Goal: Transaction & Acquisition: Purchase product/service

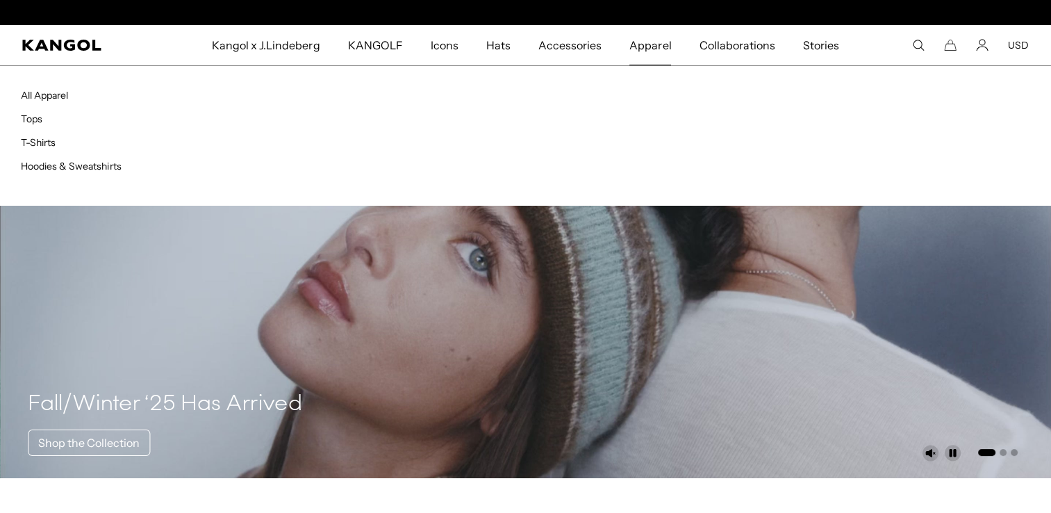
scroll to position [0, 214]
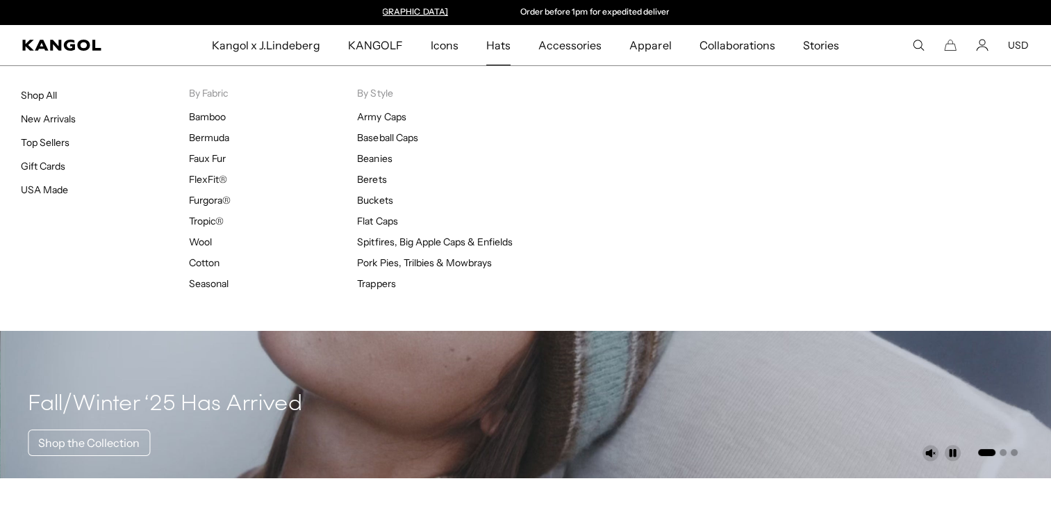
click at [505, 53] on span "Hats" at bounding box center [498, 45] width 24 height 40
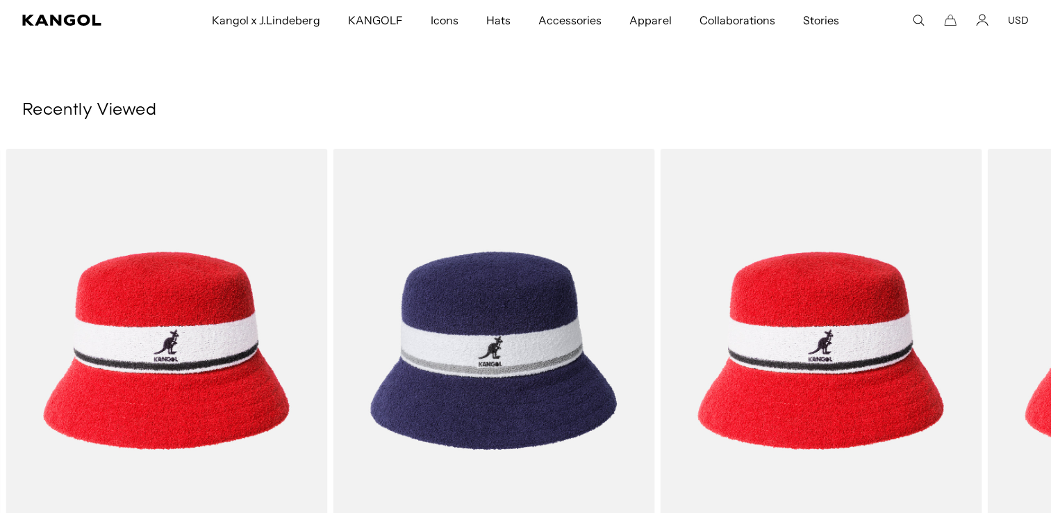
click at [493, 212] on img "1 of 1" at bounding box center [494, 351] width 322 height 404
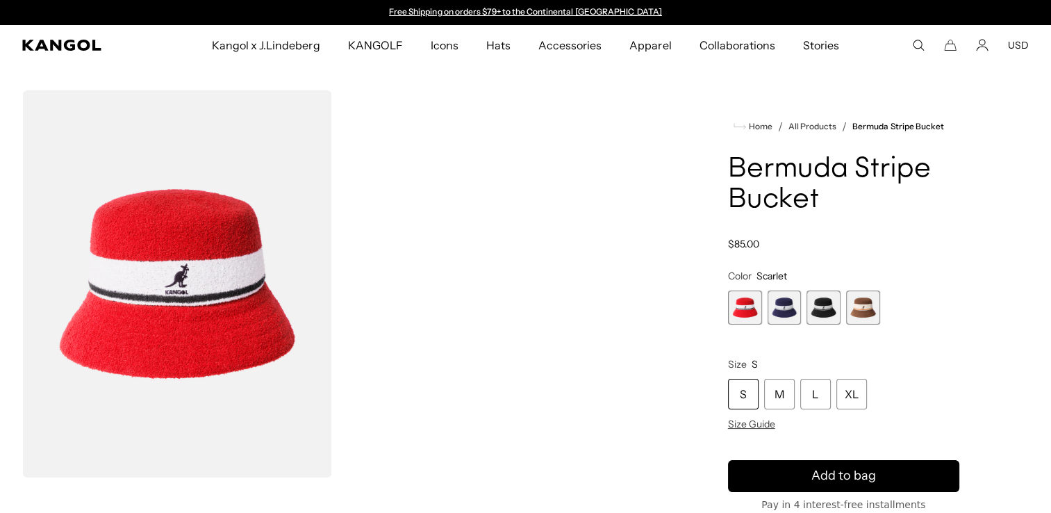
click at [828, 290] on span "3 of 4" at bounding box center [824, 307] width 34 height 34
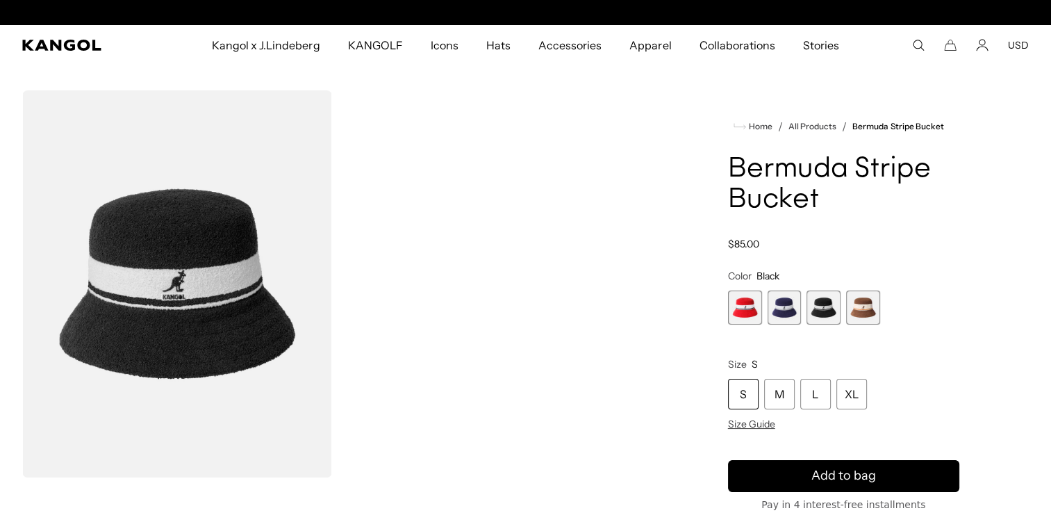
scroll to position [0, 214]
click at [753, 290] on span "1 of 4" at bounding box center [745, 307] width 34 height 34
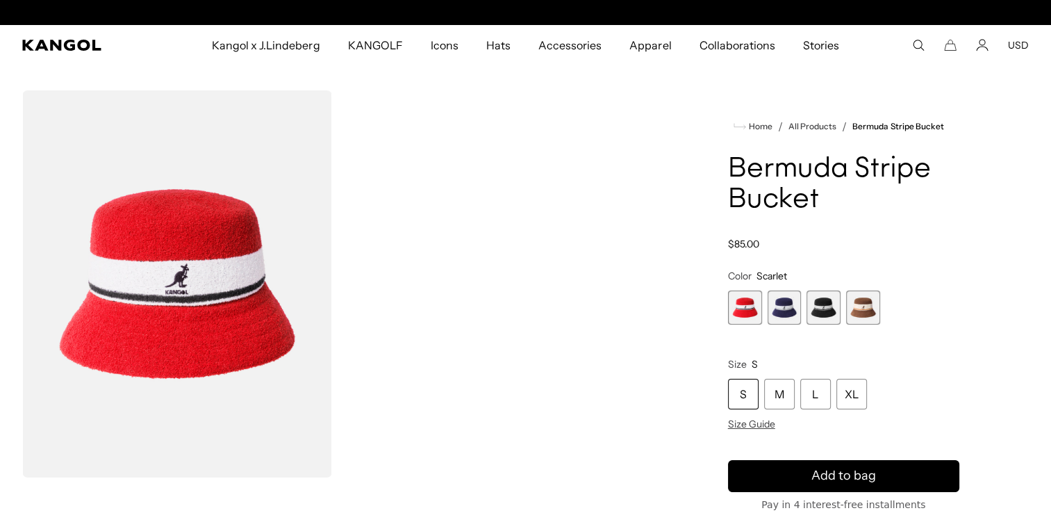
scroll to position [0, 214]
click at [777, 290] on span "2 of 4" at bounding box center [785, 307] width 34 height 34
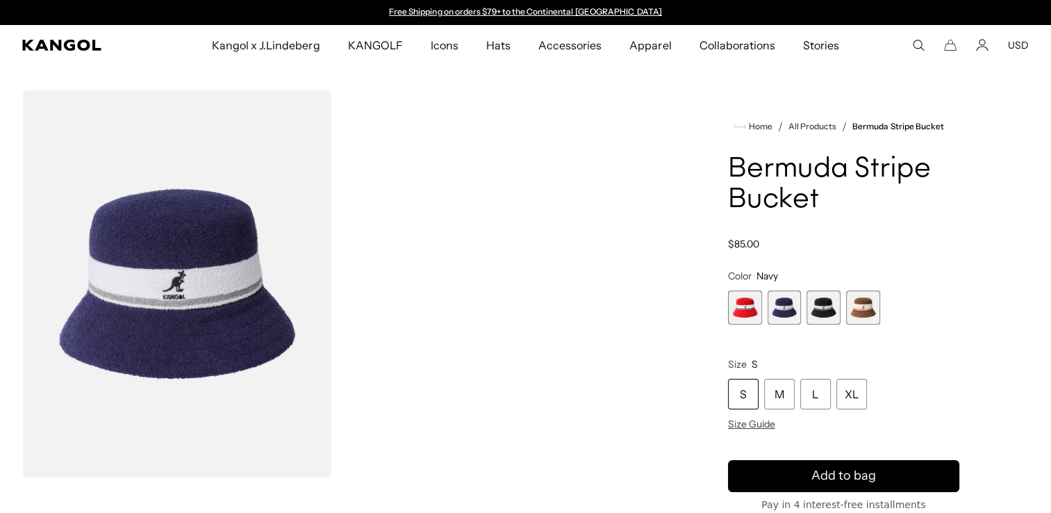
click at [830, 300] on span "3 of 4" at bounding box center [824, 307] width 34 height 34
click at [870, 296] on span "4 of 4" at bounding box center [863, 307] width 34 height 34
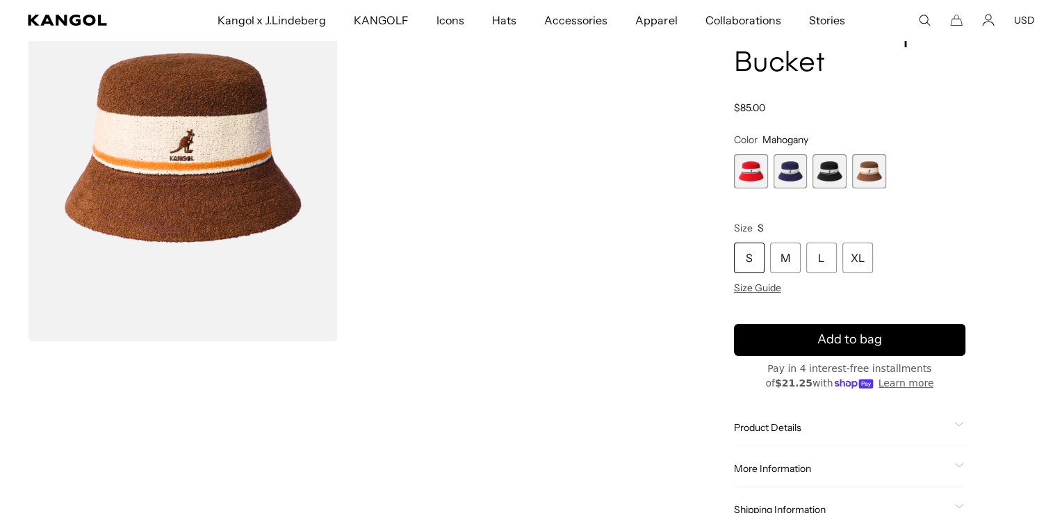
scroll to position [139, 0]
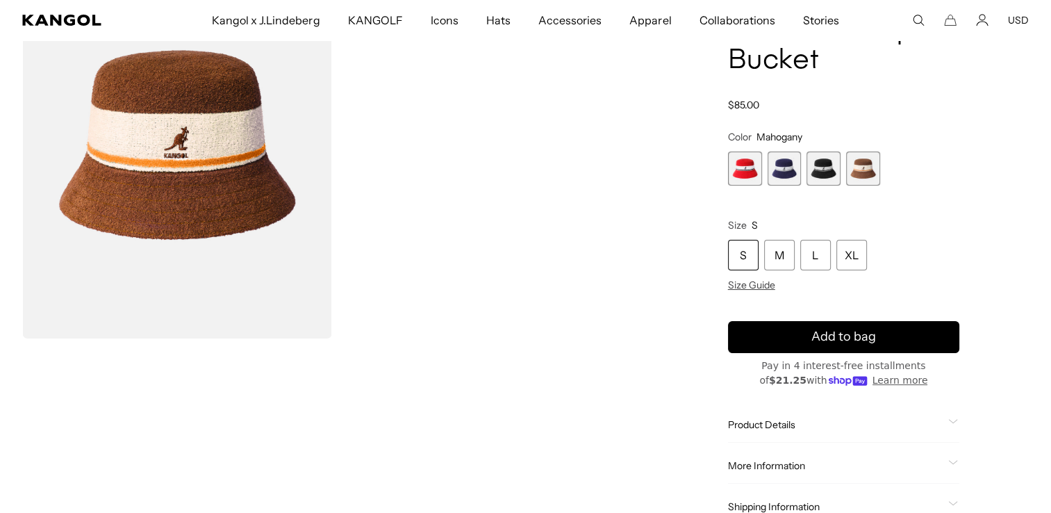
click at [191, 157] on img "Gallery Viewer" at bounding box center [177, 144] width 310 height 387
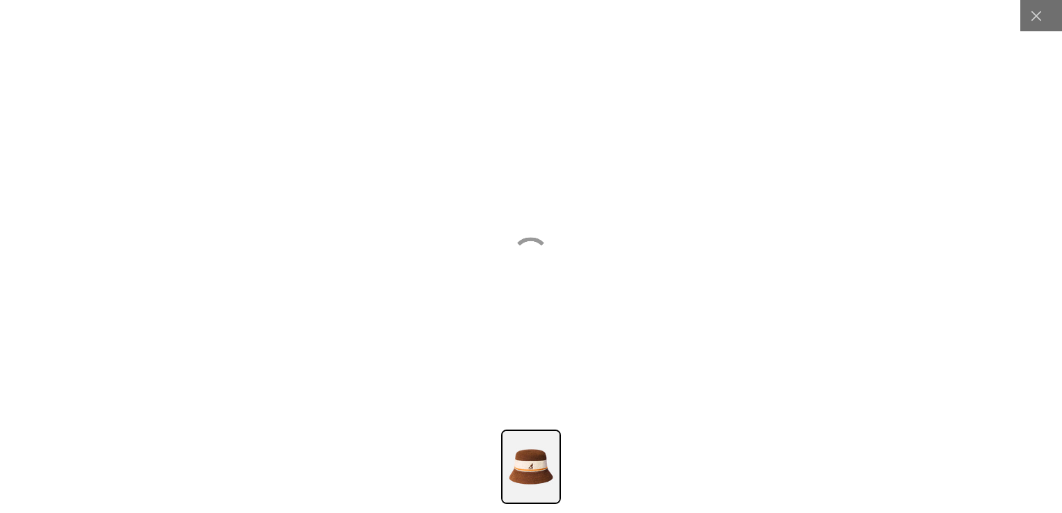
scroll to position [0, 214]
click at [539, 480] on img at bounding box center [531, 466] width 60 height 74
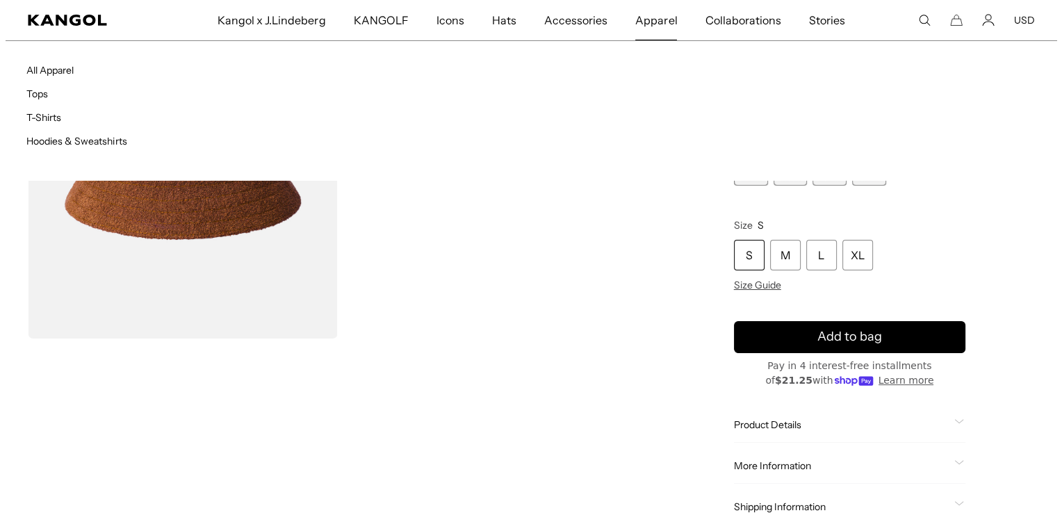
scroll to position [0, 214]
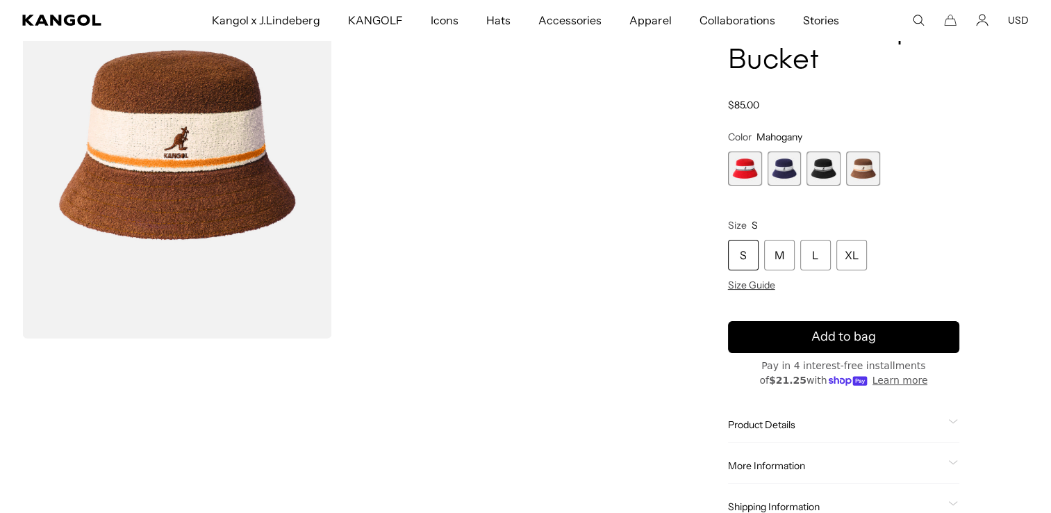
click at [169, 221] on img "Gallery Viewer" at bounding box center [177, 144] width 310 height 387
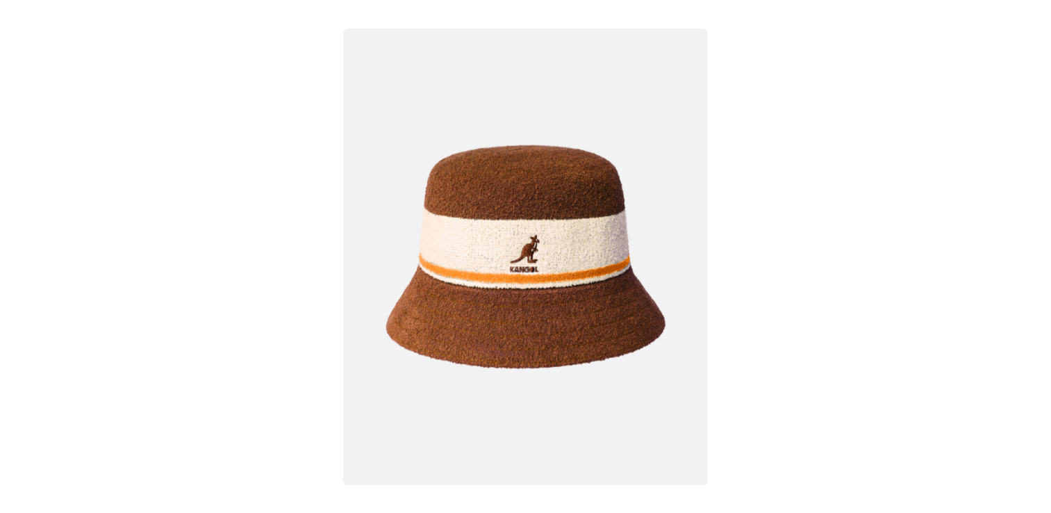
scroll to position [0, 0]
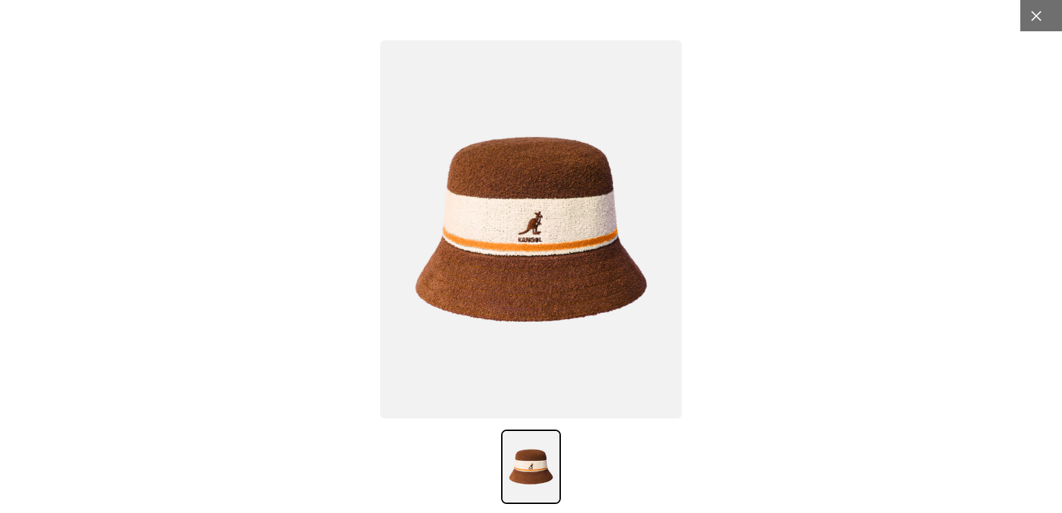
click at [1035, 26] on div at bounding box center [1035, 15] width 31 height 31
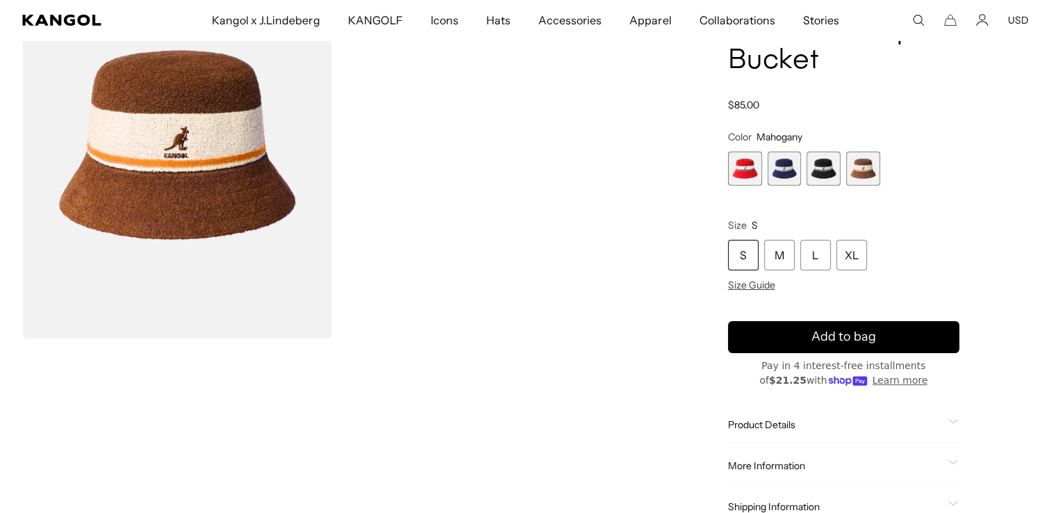
click at [824, 155] on span "3 of 4" at bounding box center [824, 168] width 34 height 34
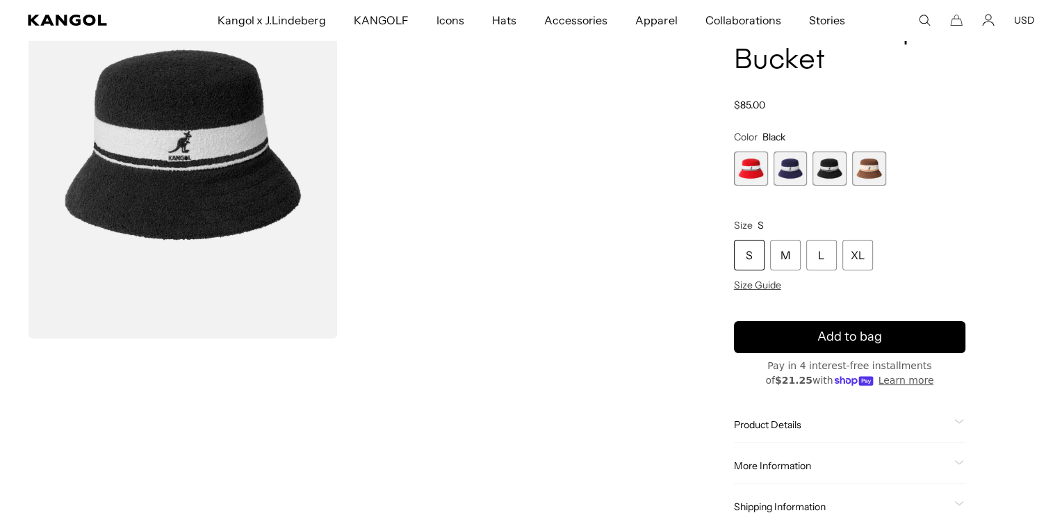
scroll to position [0, 214]
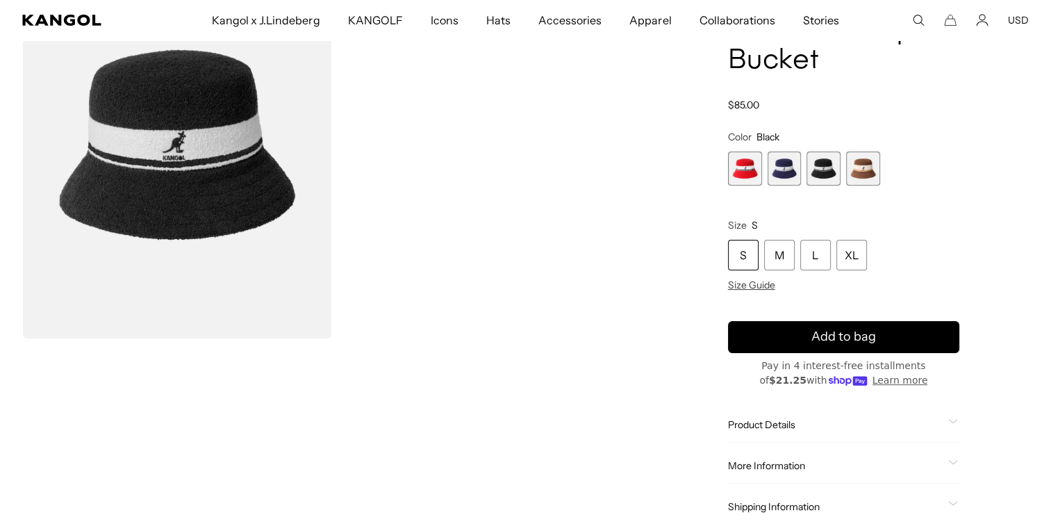
click at [109, 161] on img "Gallery Viewer" at bounding box center [177, 144] width 310 height 387
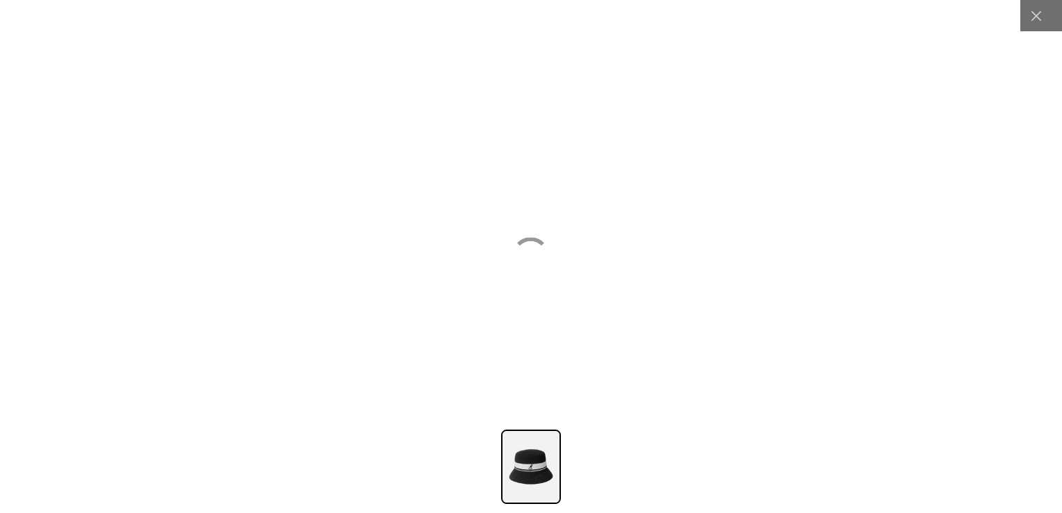
scroll to position [0, 0]
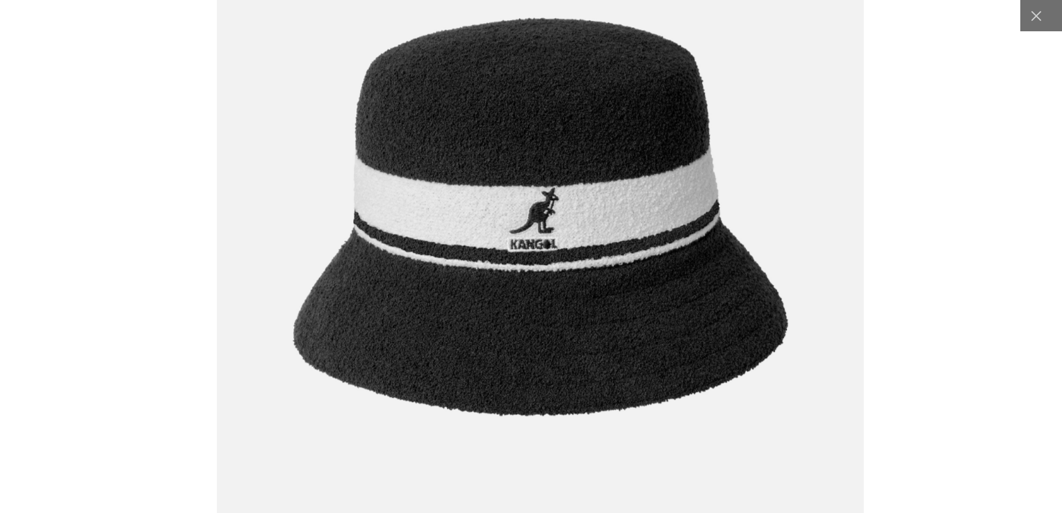
click at [504, 196] on img at bounding box center [540, 217] width 647 height 811
